Goal: Transaction & Acquisition: Subscribe to service/newsletter

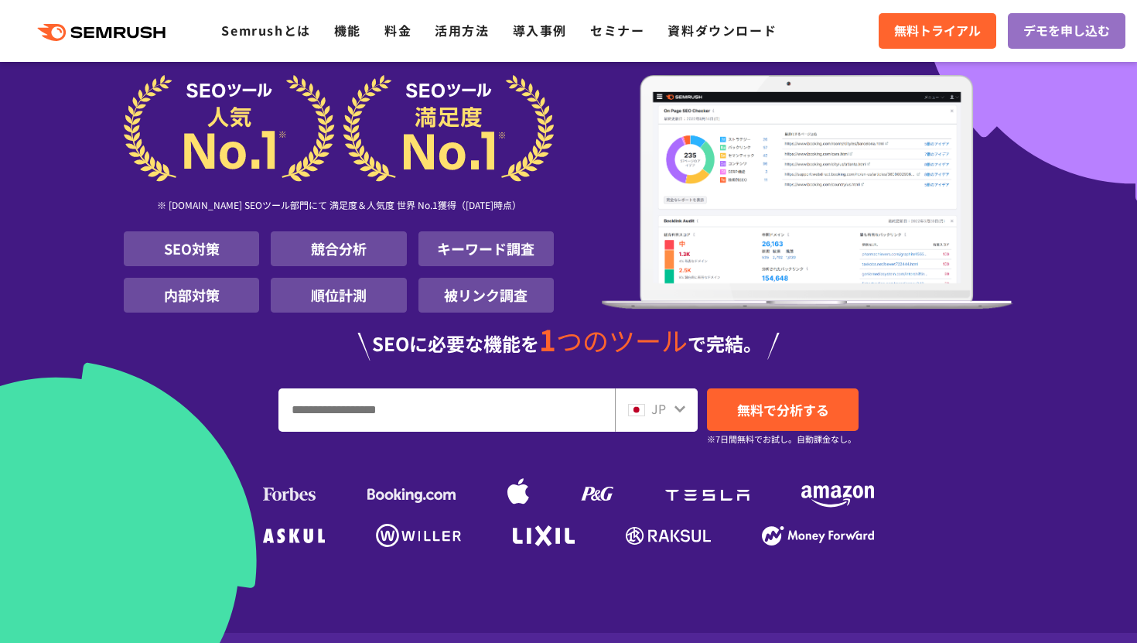
scroll to position [123, 0]
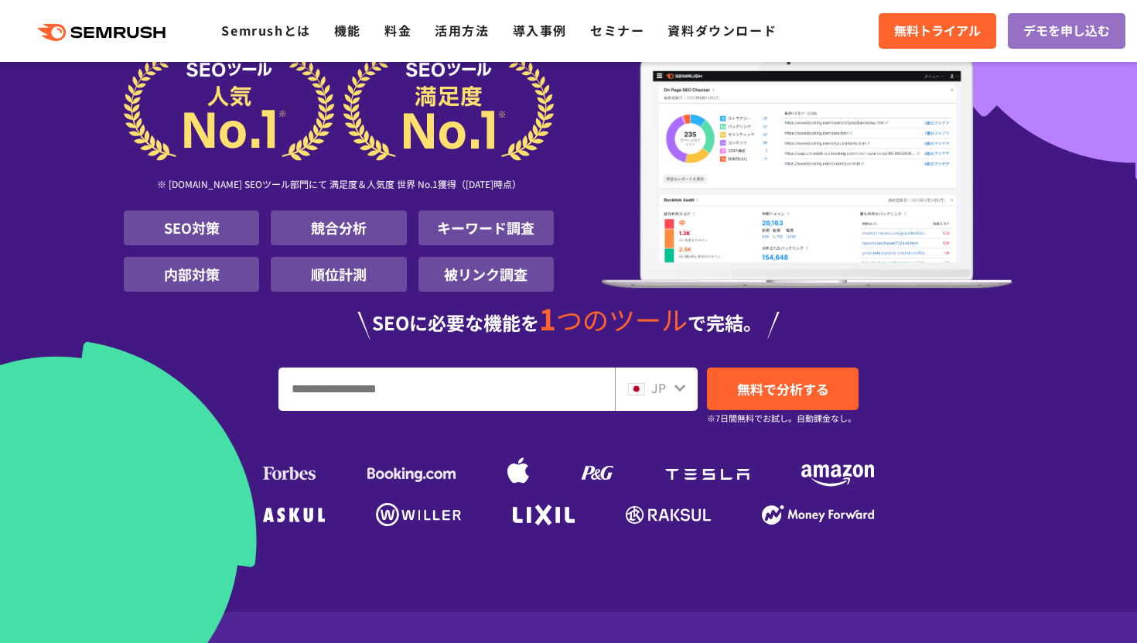
click at [479, 400] on input "URL、キーワードを入力してください" at bounding box center [446, 389] width 335 height 42
click at [363, 394] on input "URL、キーワードを入力してください" at bounding box center [446, 389] width 335 height 42
type input "*******"
click at [767, 386] on span "無料で分析する" at bounding box center [783, 388] width 92 height 19
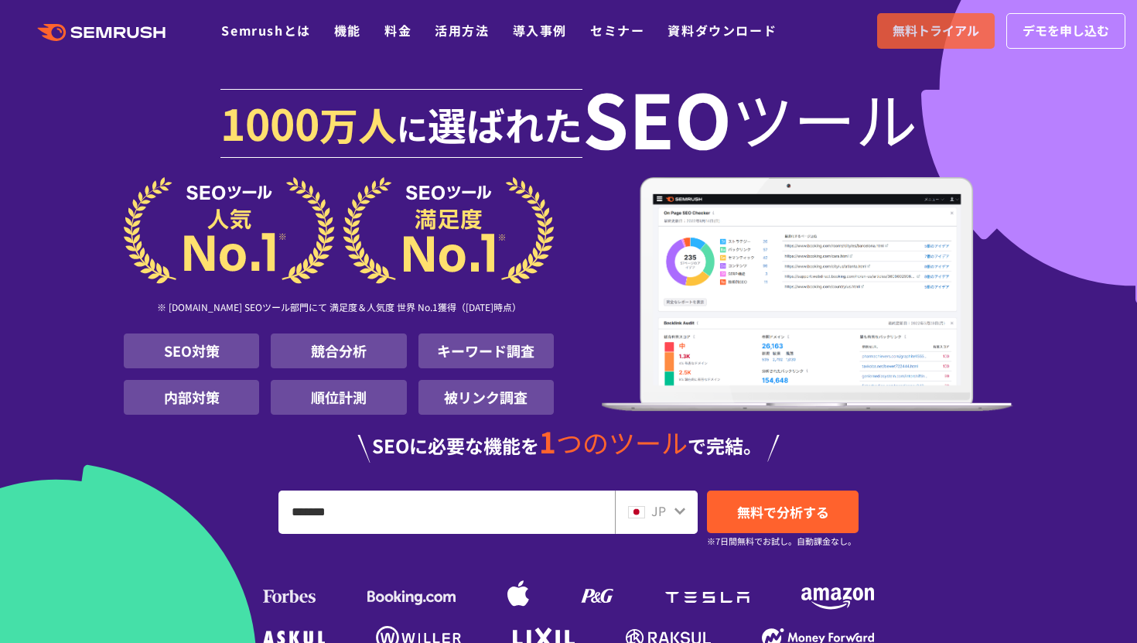
click at [912, 25] on span "無料トライアル" at bounding box center [936, 31] width 87 height 20
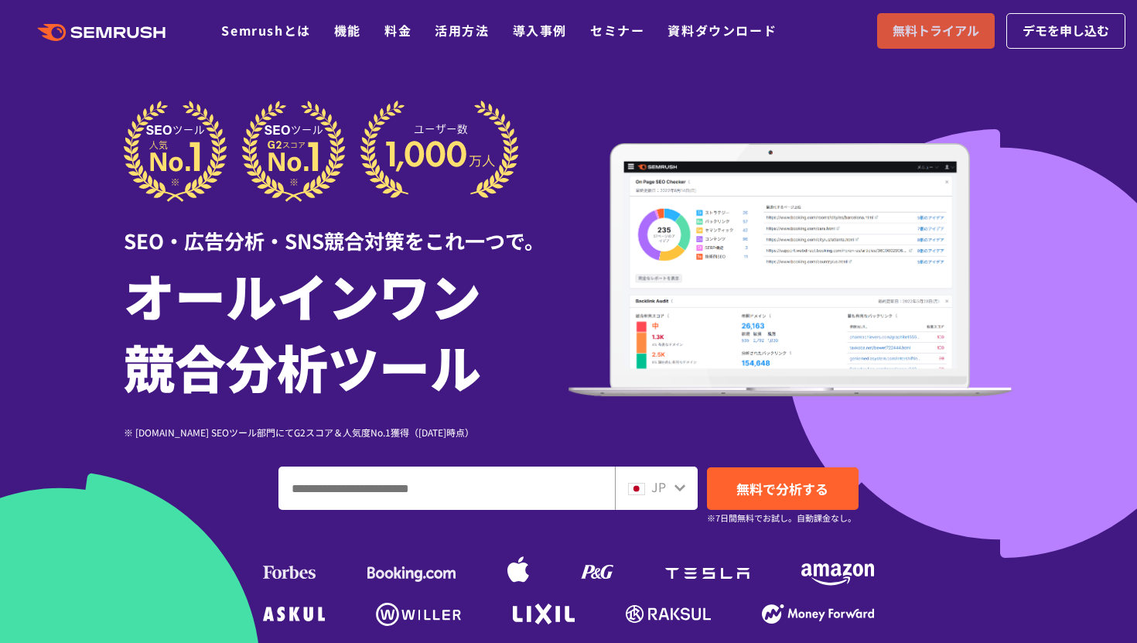
click at [935, 20] on link "無料トライアル" at bounding box center [936, 31] width 118 height 36
click at [384, 29] on ul "Semrushとは 機能 料金 活用方法 導入事例 セミナー 資料ダウンロード" at bounding box center [510, 31] width 579 height 20
click at [400, 30] on link "料金" at bounding box center [397, 30] width 27 height 19
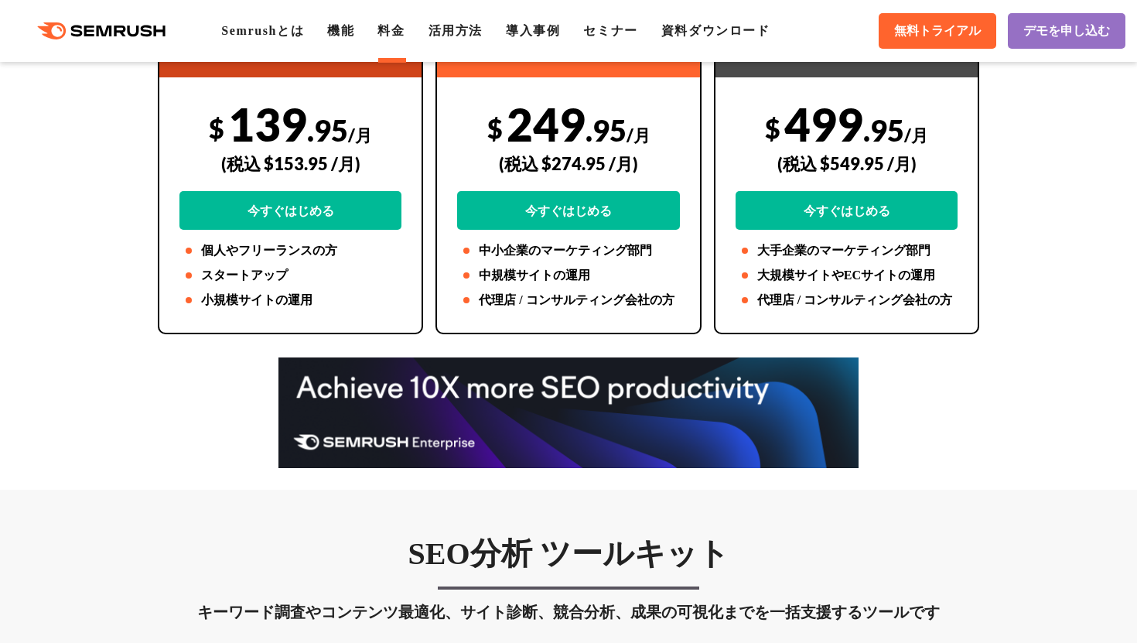
scroll to position [801, 0]
